Goal: Check status: Check status

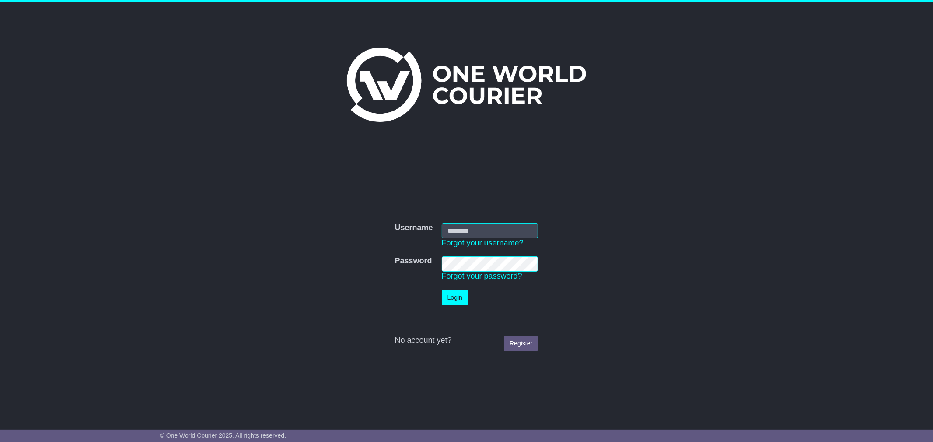
type input "**********"
click at [458, 303] on button "Login" at bounding box center [455, 297] width 26 height 15
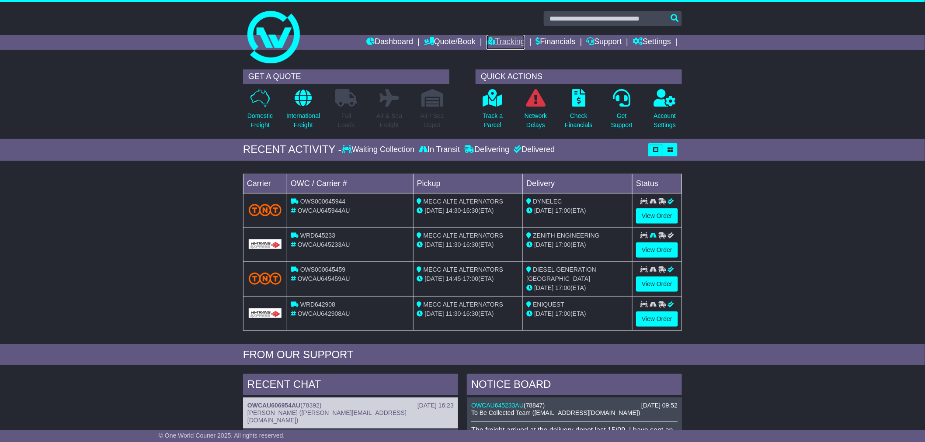
click at [495, 42] on link "Tracking" at bounding box center [506, 42] width 38 height 15
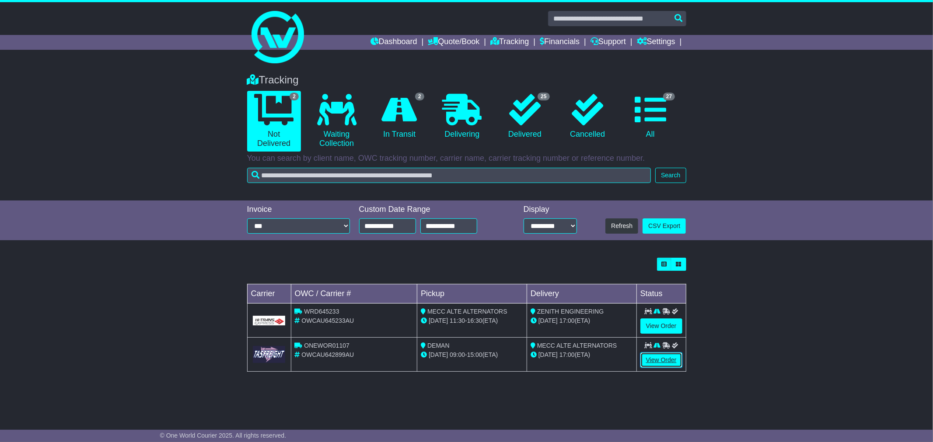
click at [654, 364] on link "View Order" at bounding box center [661, 360] width 42 height 15
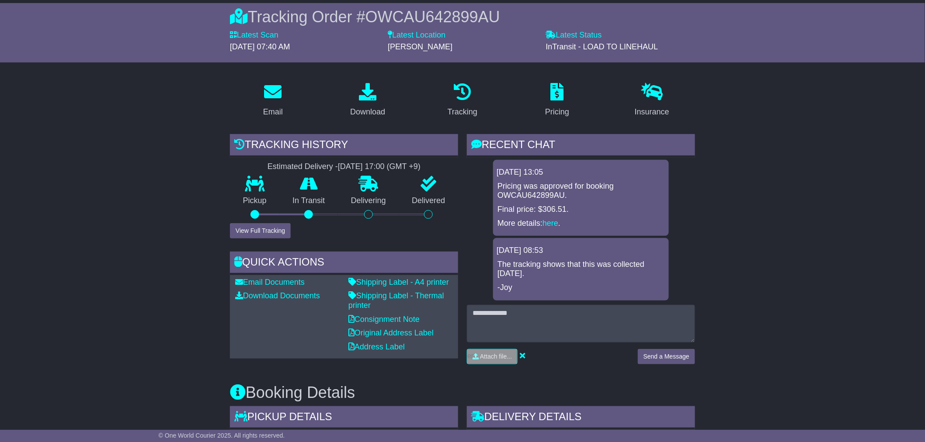
scroll to position [97, 0]
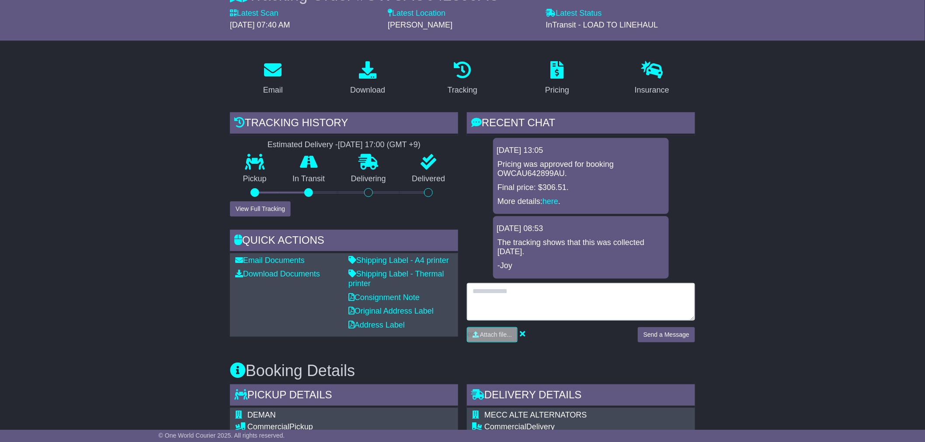
click at [574, 292] on textarea at bounding box center [581, 302] width 228 height 38
type textarea "**********"
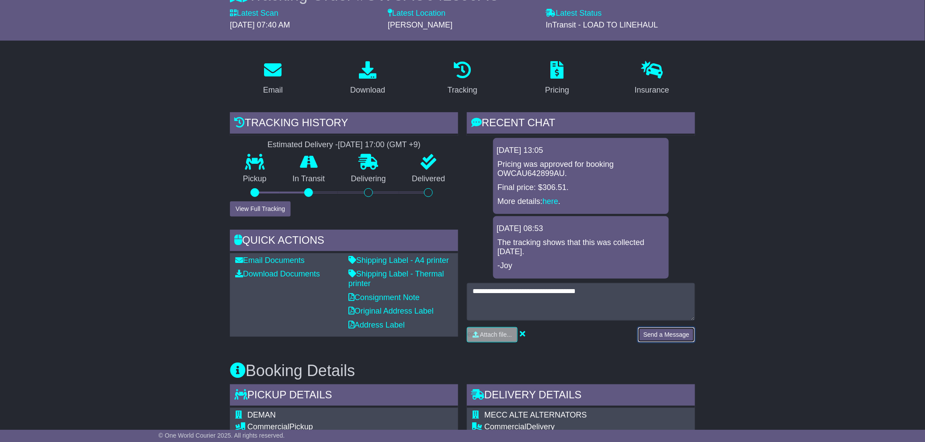
click at [685, 339] on button "Send a Message" at bounding box center [666, 334] width 57 height 15
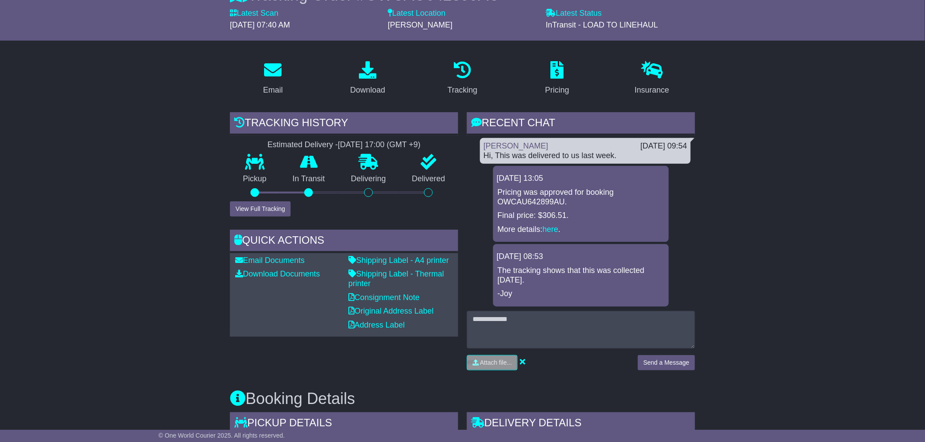
scroll to position [0, 0]
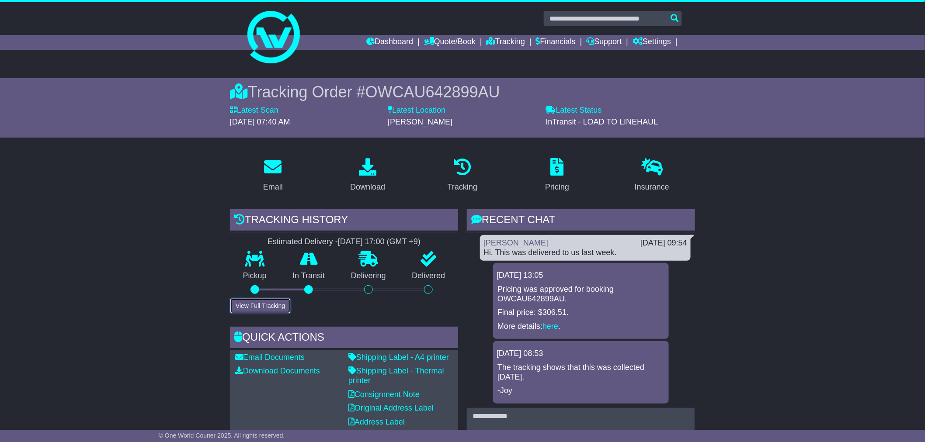
drag, startPoint x: 273, startPoint y: 311, endPoint x: 287, endPoint y: 308, distance: 14.3
click at [273, 311] on button "View Full Tracking" at bounding box center [260, 306] width 61 height 15
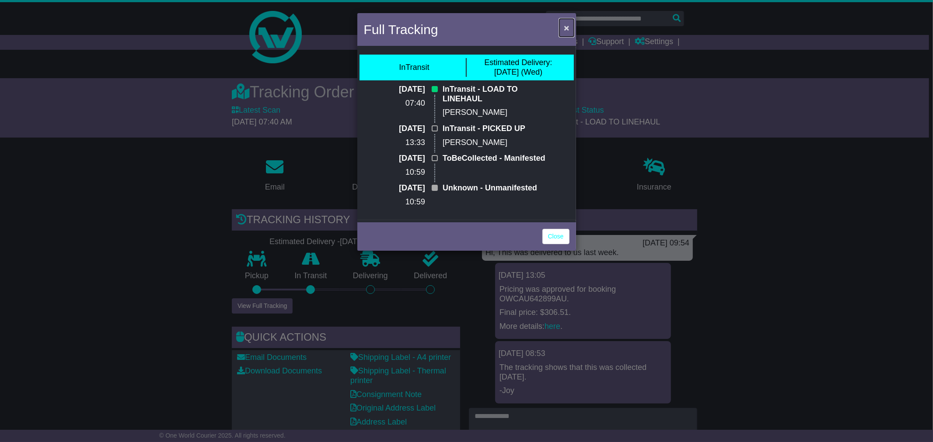
click at [570, 29] on button "×" at bounding box center [566, 28] width 14 height 18
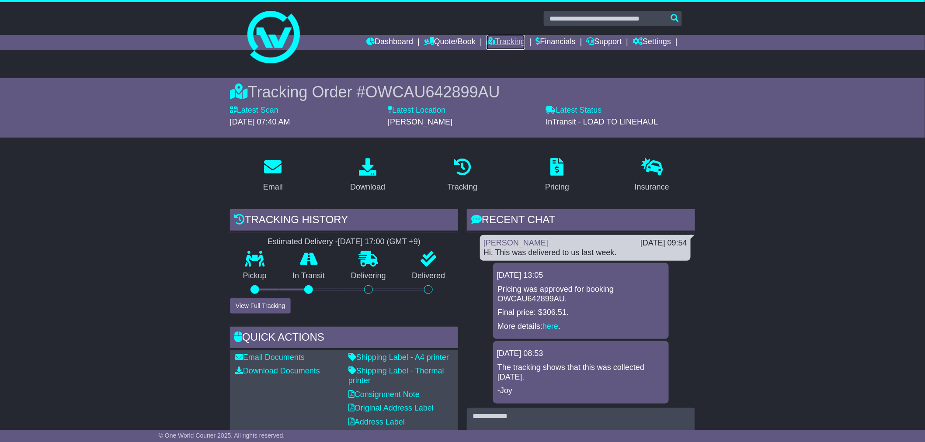
click at [508, 39] on link "Tracking" at bounding box center [506, 42] width 38 height 15
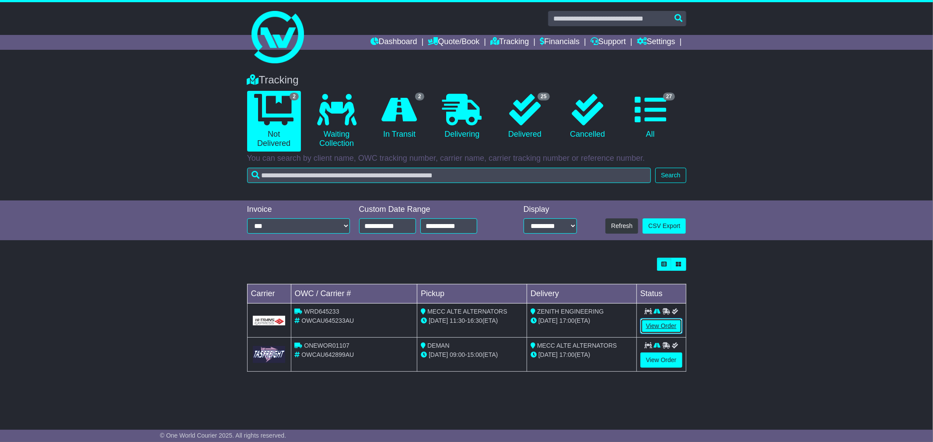
click at [650, 322] on link "View Order" at bounding box center [661, 326] width 42 height 15
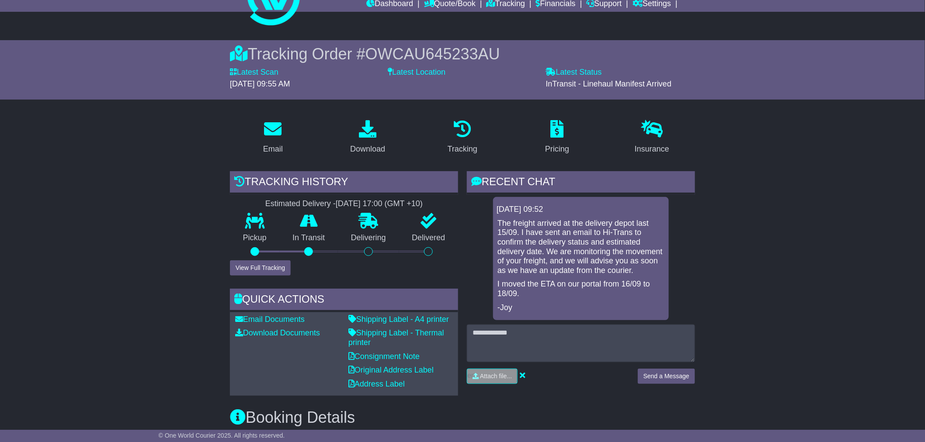
scroll to position [97, 0]
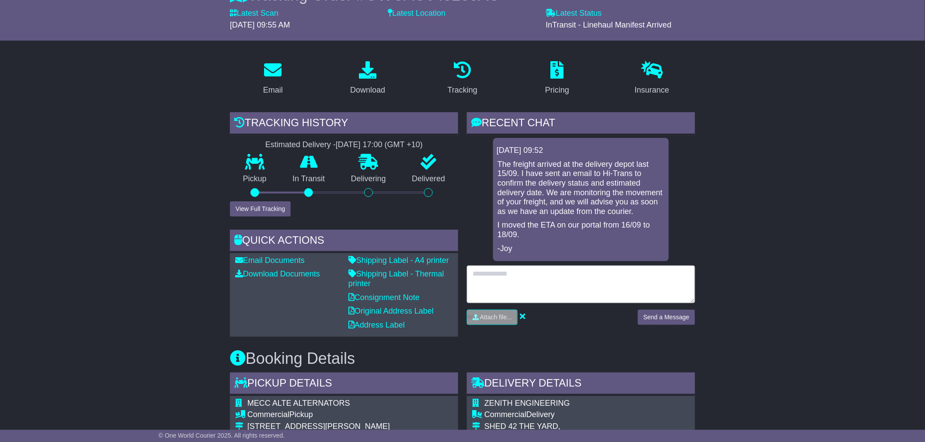
click at [561, 289] on textarea at bounding box center [581, 285] width 228 height 38
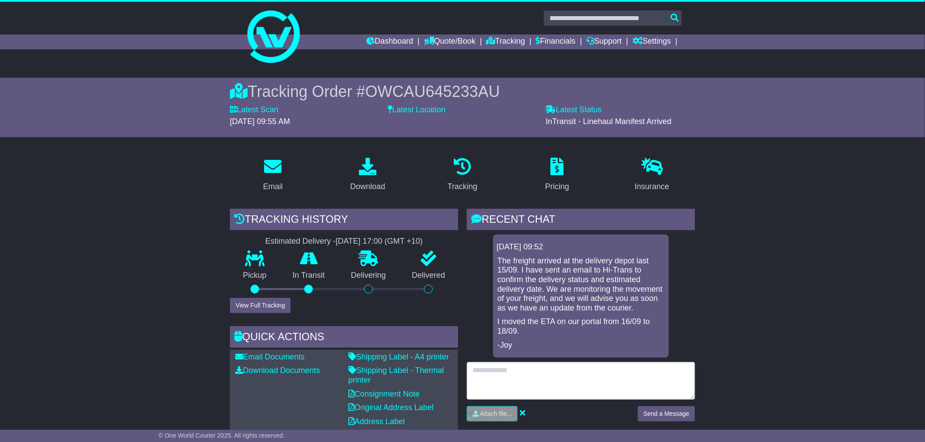
scroll to position [0, 0]
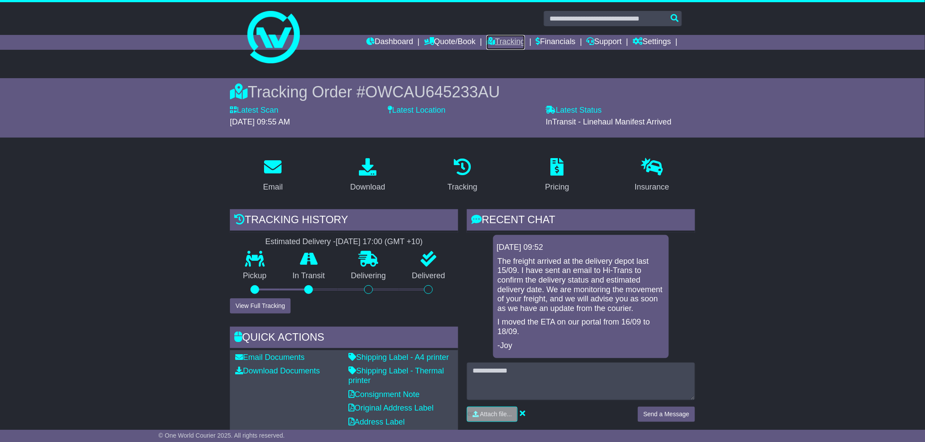
click at [504, 42] on link "Tracking" at bounding box center [506, 42] width 38 height 15
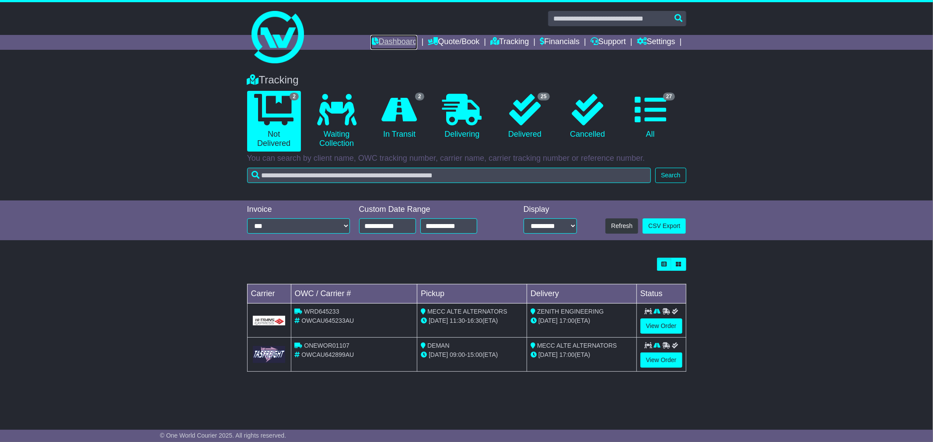
click at [379, 42] on link "Dashboard" at bounding box center [393, 42] width 47 height 15
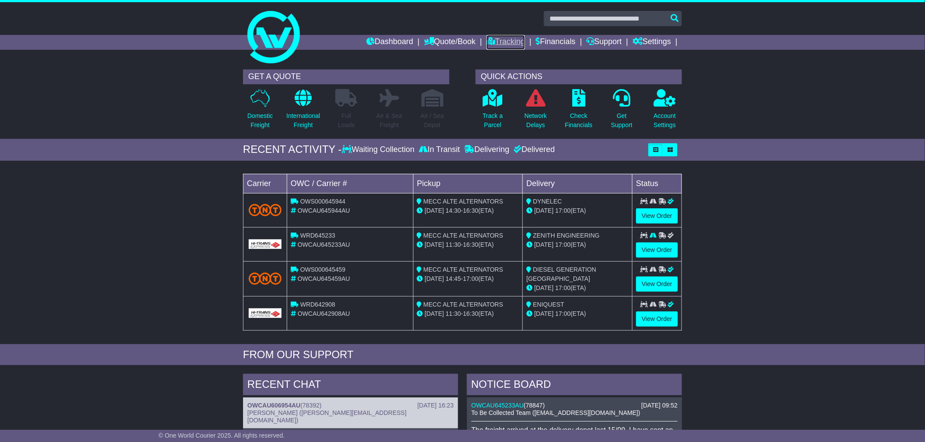
click at [507, 38] on link "Tracking" at bounding box center [506, 42] width 38 height 15
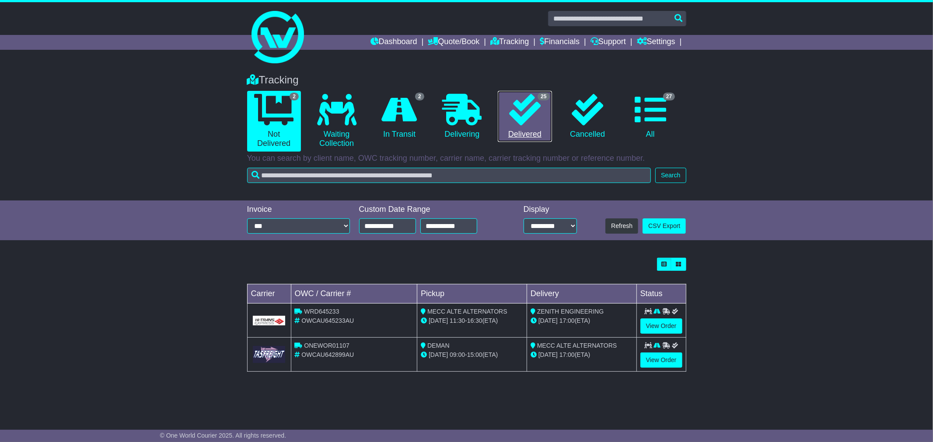
click at [536, 124] on icon at bounding box center [524, 109] width 31 height 31
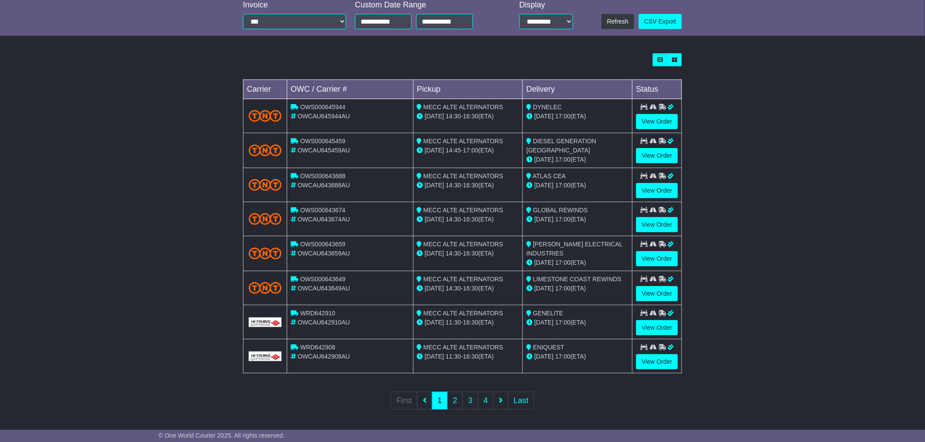
scroll to position [206, 0]
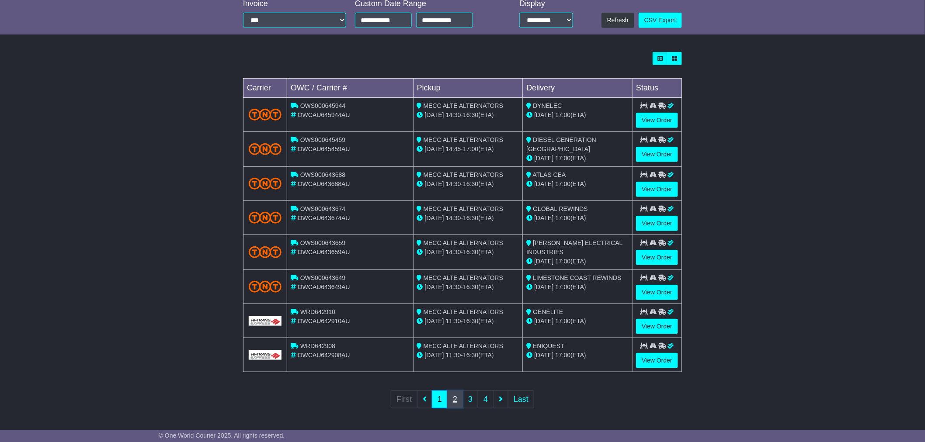
click at [455, 393] on link "2" at bounding box center [455, 400] width 16 height 18
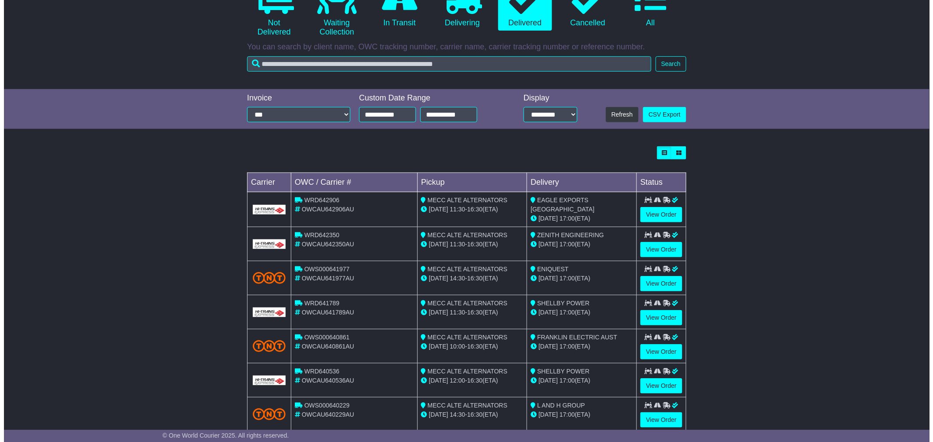
scroll to position [0, 0]
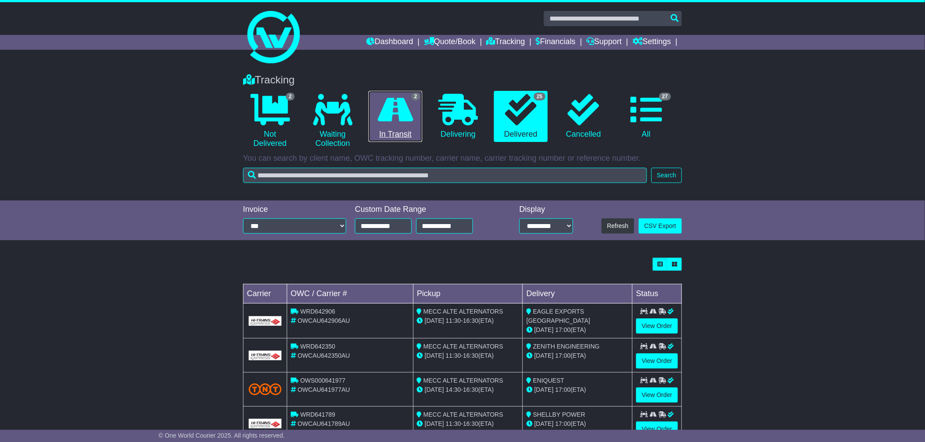
click at [396, 125] on link "2 In Transit" at bounding box center [396, 117] width 54 height 52
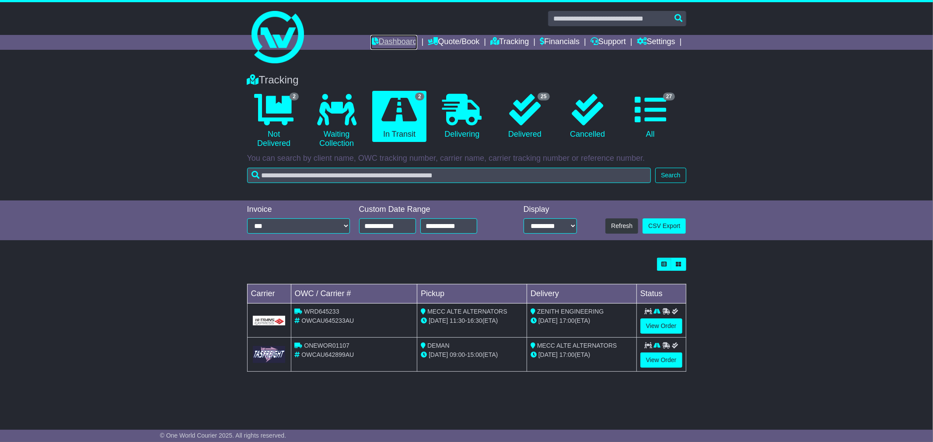
click at [389, 42] on link "Dashboard" at bounding box center [393, 42] width 47 height 15
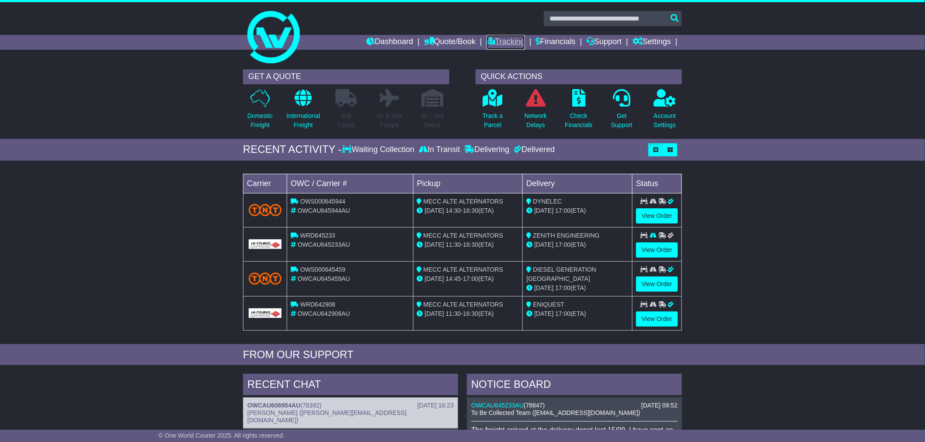
click at [506, 38] on link "Tracking" at bounding box center [506, 42] width 38 height 15
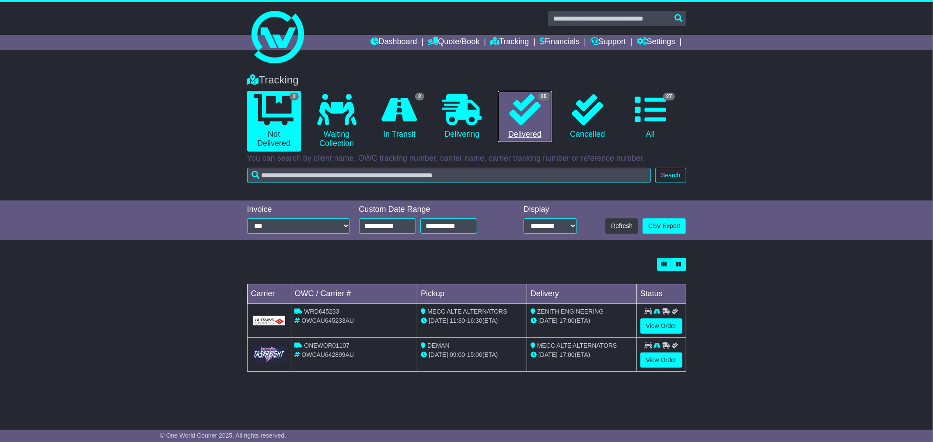
click at [519, 138] on link "25 Delivered" at bounding box center [525, 117] width 54 height 52
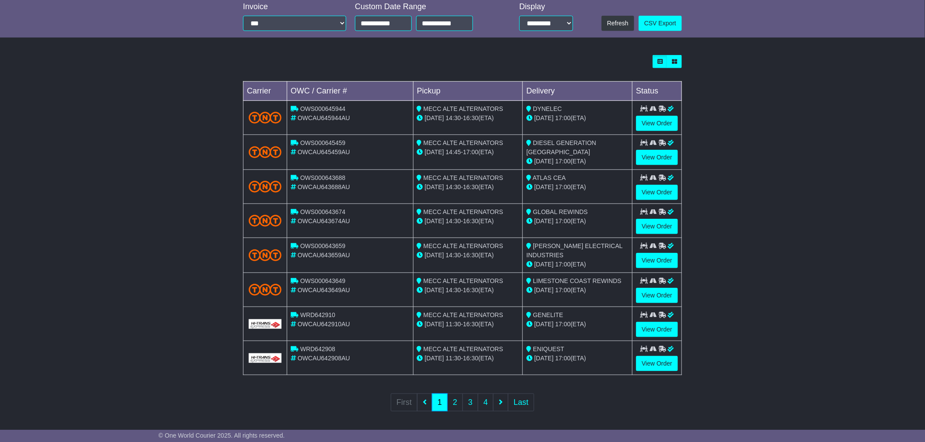
scroll to position [206, 0]
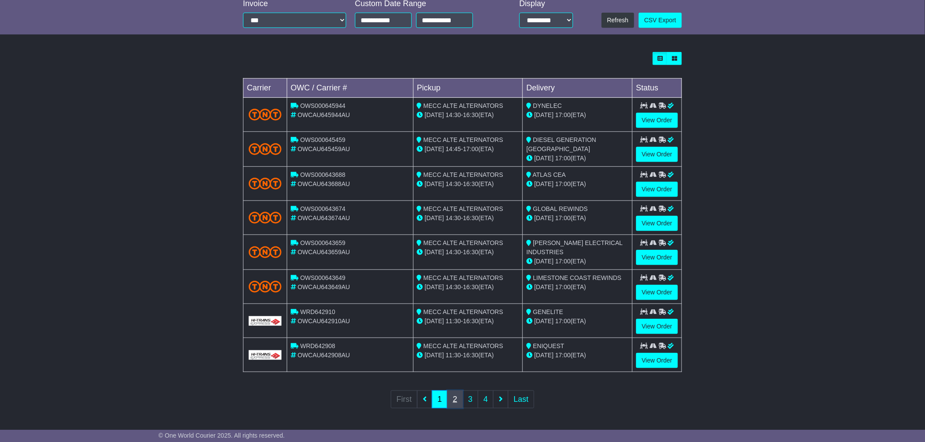
click at [453, 396] on link "2" at bounding box center [455, 400] width 16 height 18
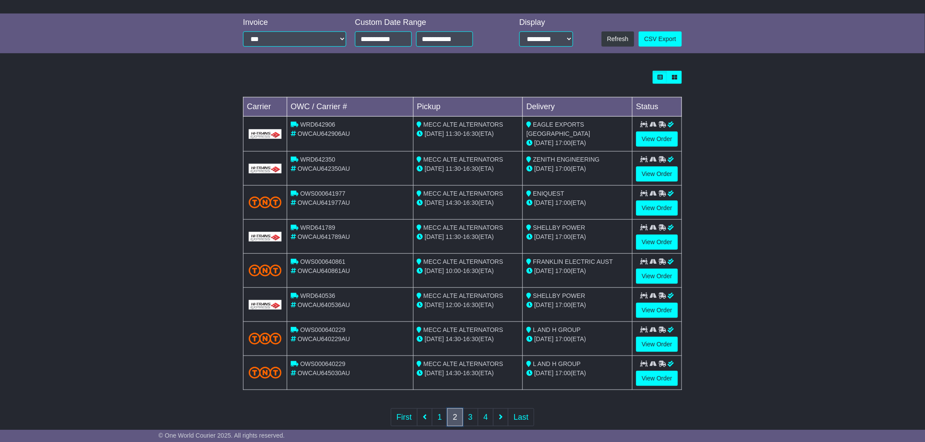
scroll to position [194, 0]
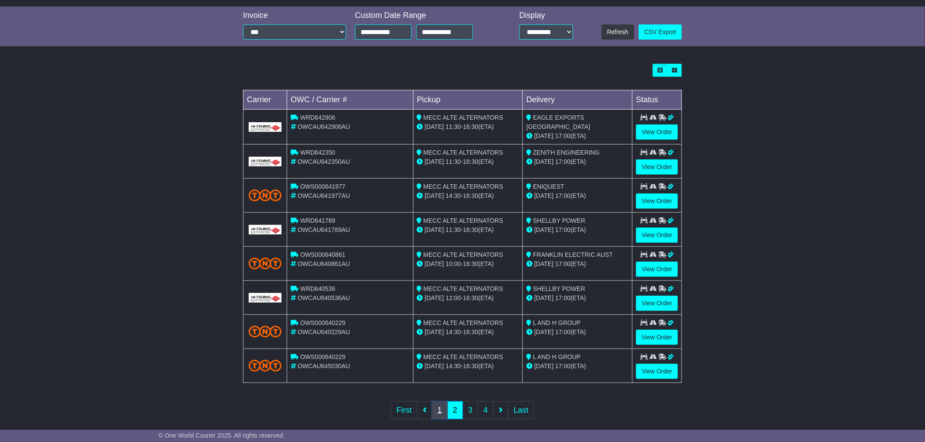
click at [441, 412] on link "1" at bounding box center [440, 411] width 16 height 18
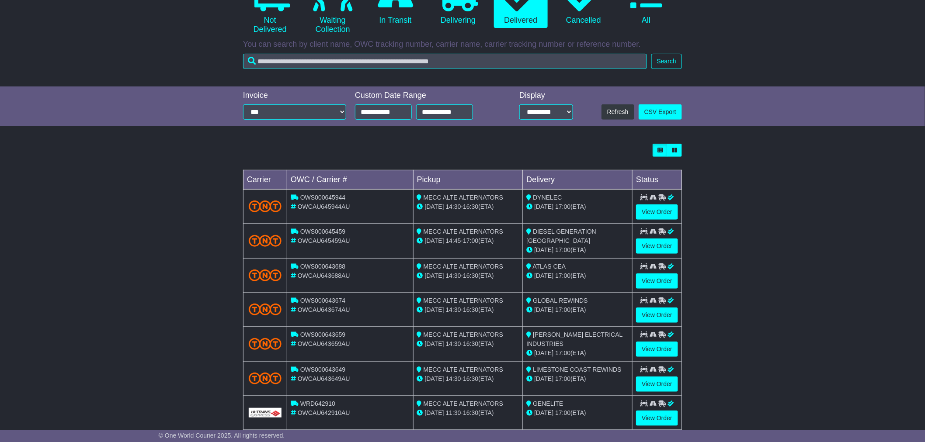
scroll to position [97, 0]
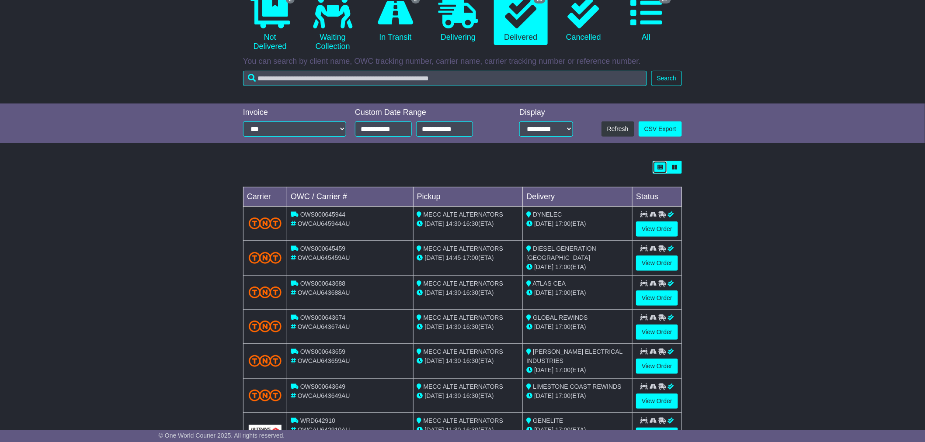
click at [658, 167] on icon "button" at bounding box center [660, 167] width 5 height 5
click at [674, 171] on button "button" at bounding box center [674, 167] width 15 height 13
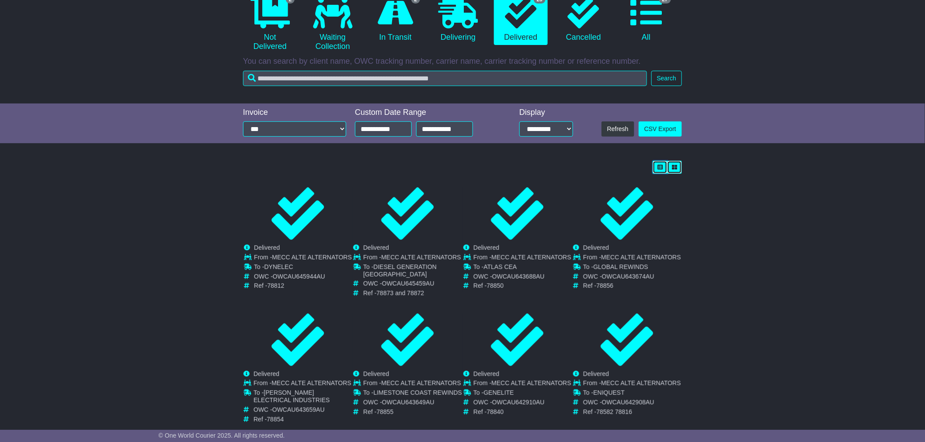
click at [655, 168] on button "button" at bounding box center [660, 167] width 15 height 13
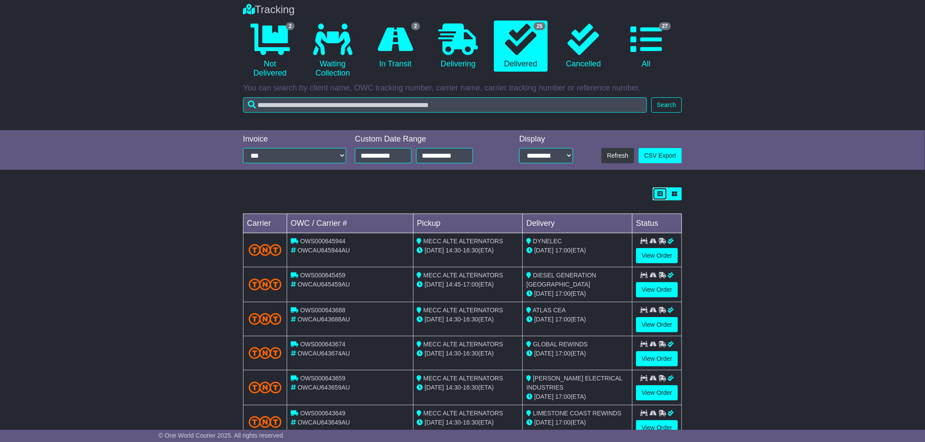
scroll to position [49, 0]
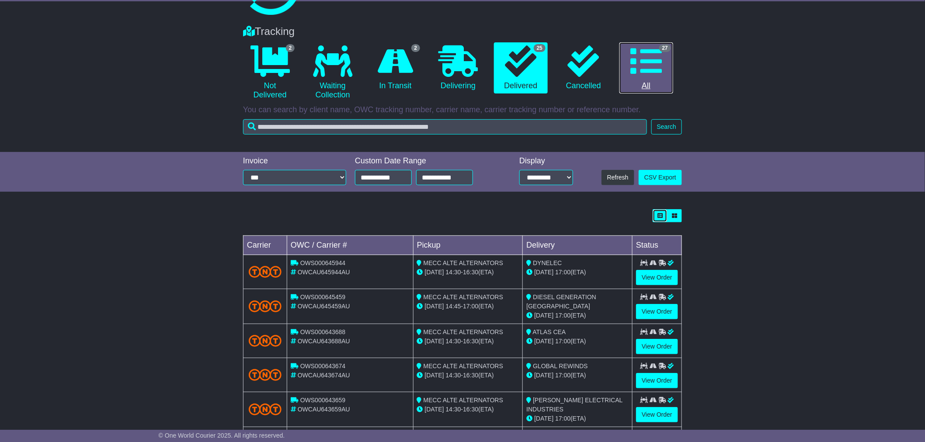
click at [656, 62] on icon at bounding box center [645, 60] width 31 height 31
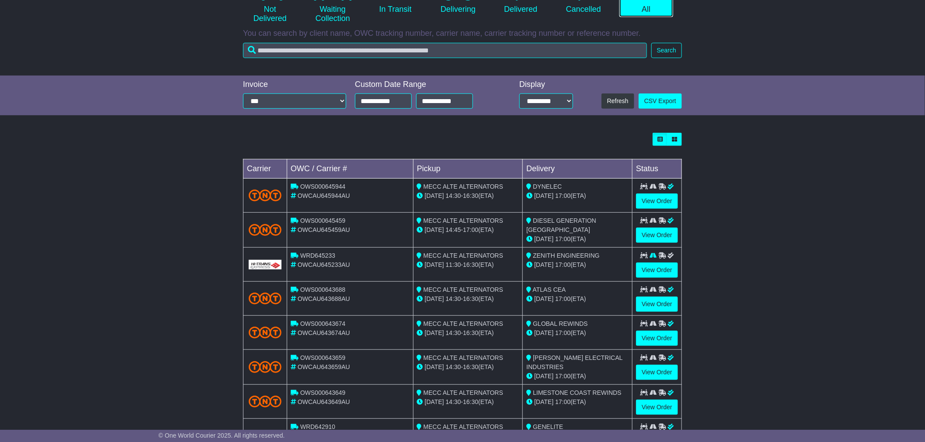
scroll to position [194, 0]
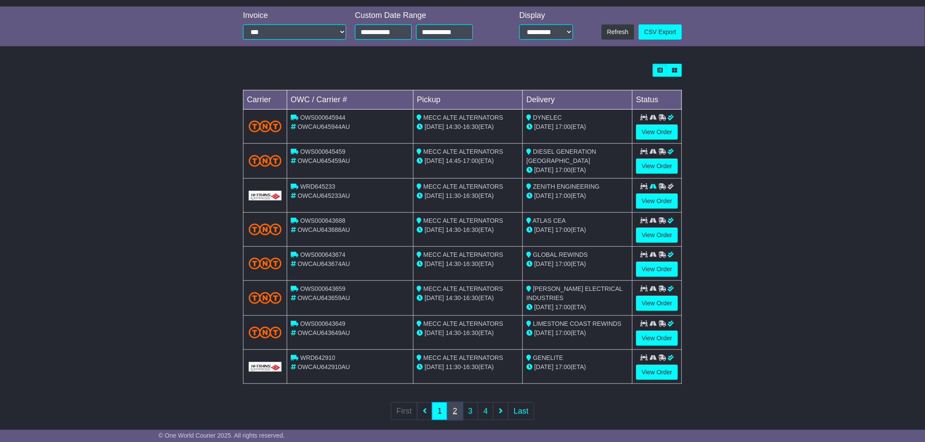
click at [451, 412] on link "2" at bounding box center [455, 412] width 16 height 18
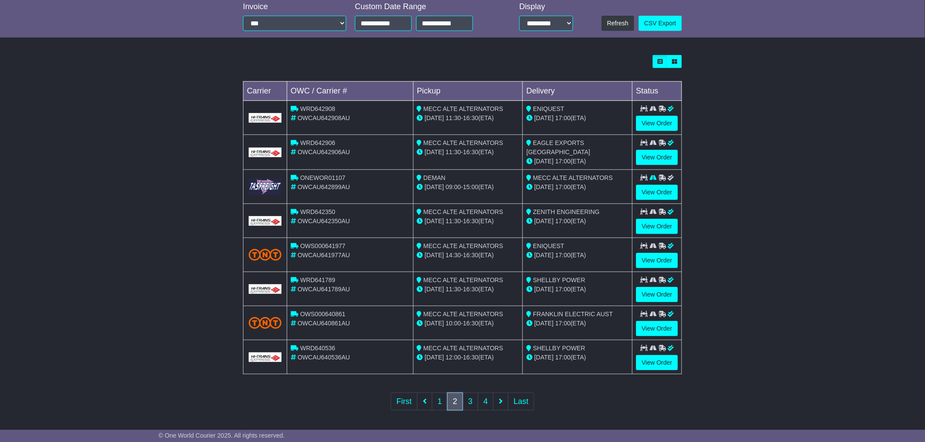
scroll to position [204, 0]
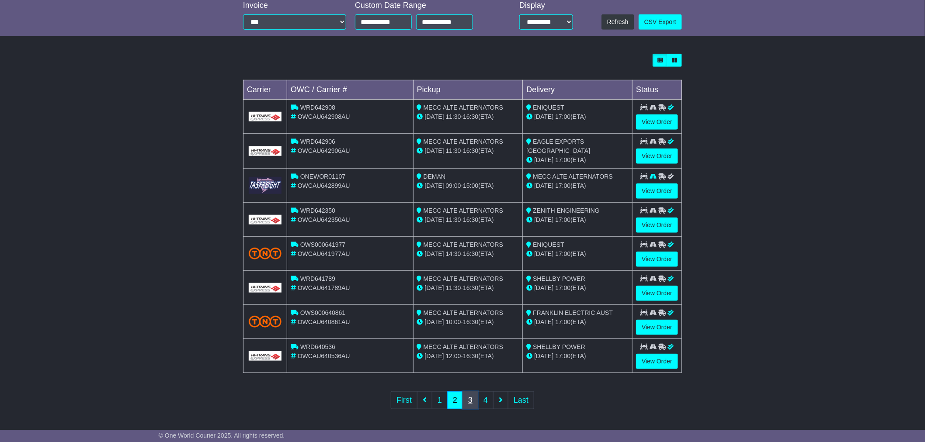
click at [475, 401] on link "3" at bounding box center [471, 401] width 16 height 18
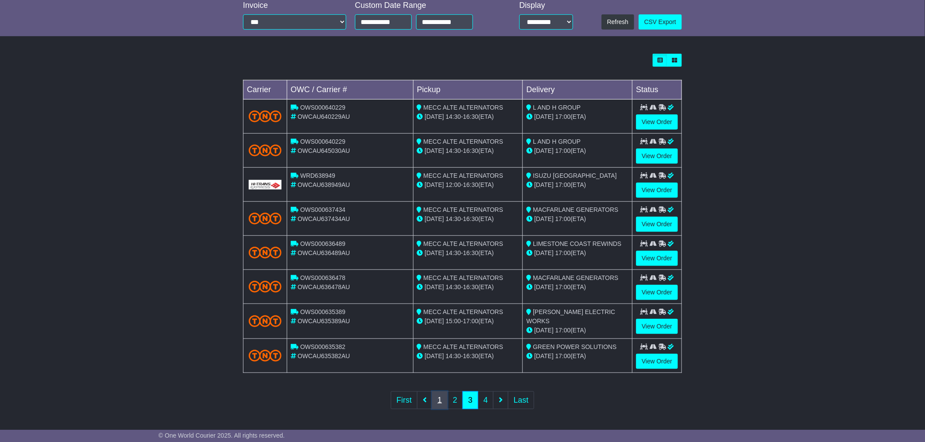
click at [443, 402] on link "1" at bounding box center [440, 401] width 16 height 18
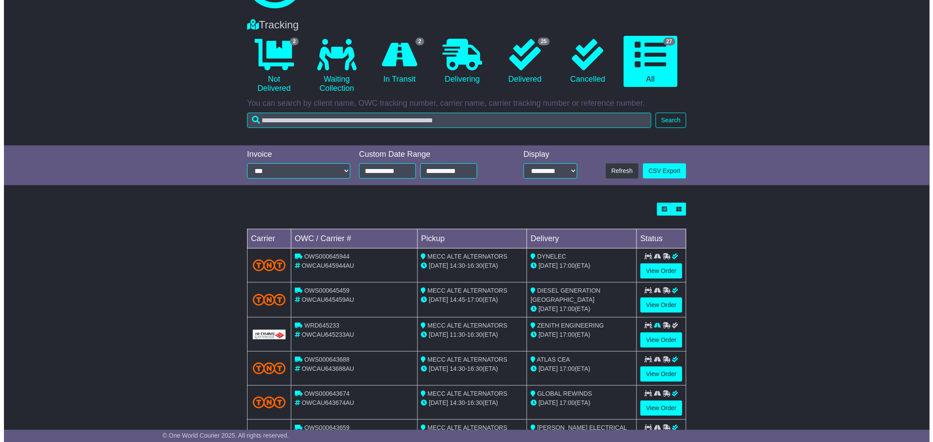
scroll to position [0, 0]
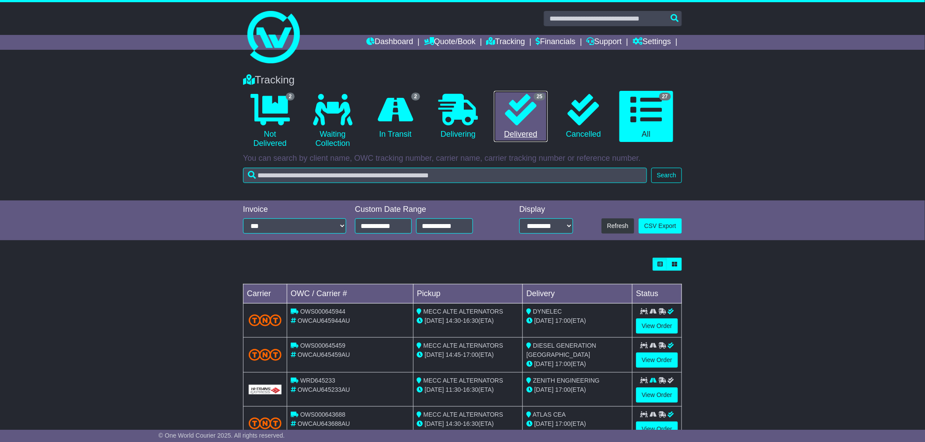
click at [522, 129] on link "25 Delivered" at bounding box center [521, 117] width 54 height 52
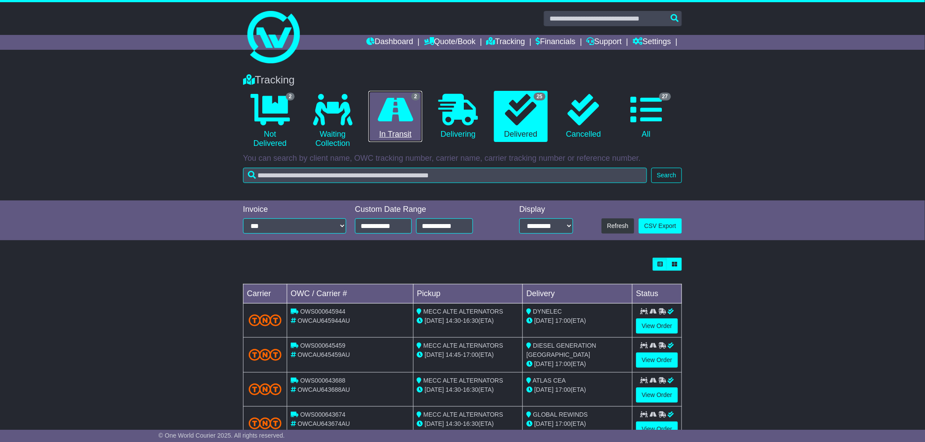
click at [395, 104] on icon at bounding box center [395, 109] width 35 height 31
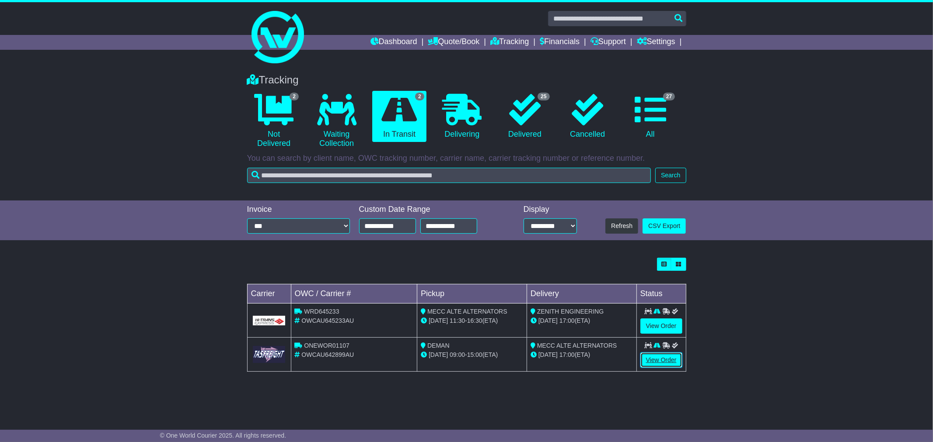
click at [646, 364] on link "View Order" at bounding box center [661, 360] width 42 height 15
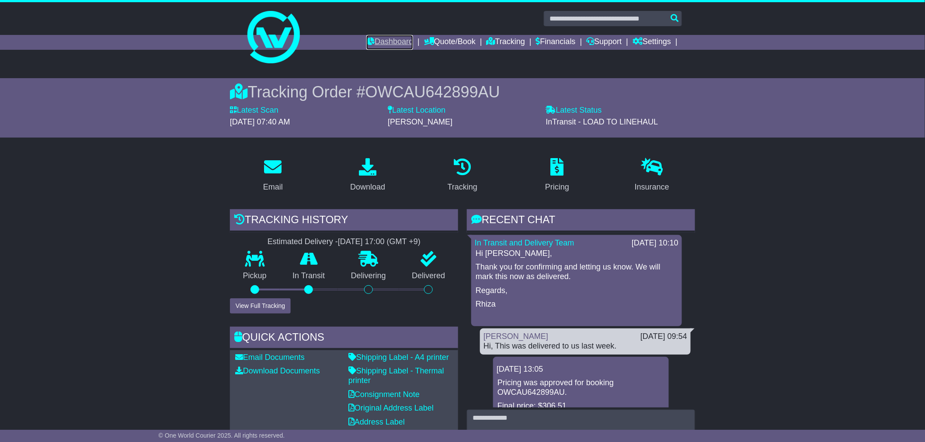
click at [390, 40] on link "Dashboard" at bounding box center [389, 42] width 47 height 15
